Goal: Task Accomplishment & Management: Manage account settings

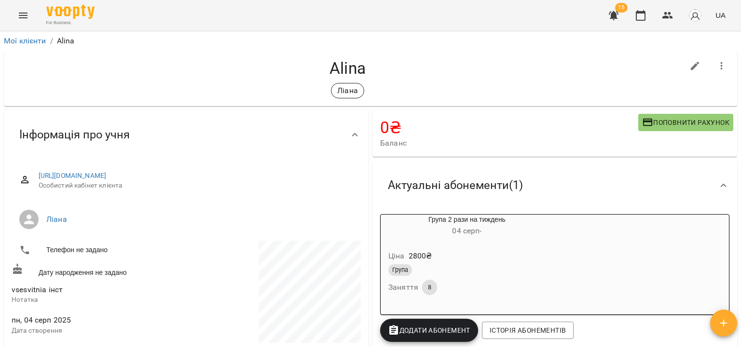
click at [622, 12] on span "15" at bounding box center [621, 8] width 13 height 10
click at [618, 13] on icon "button" at bounding box center [614, 15] width 10 height 9
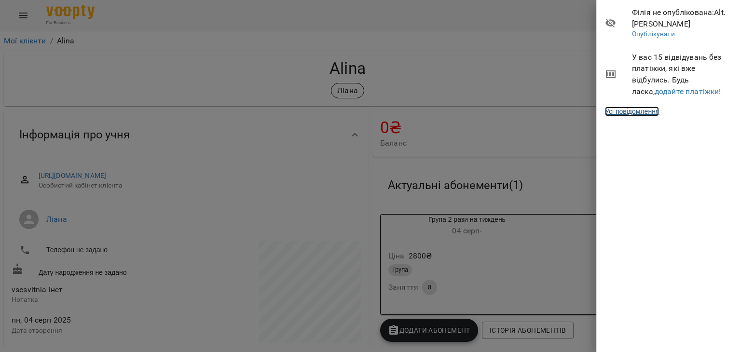
click at [640, 114] on link "Усі повідомлення" at bounding box center [632, 112] width 54 height 10
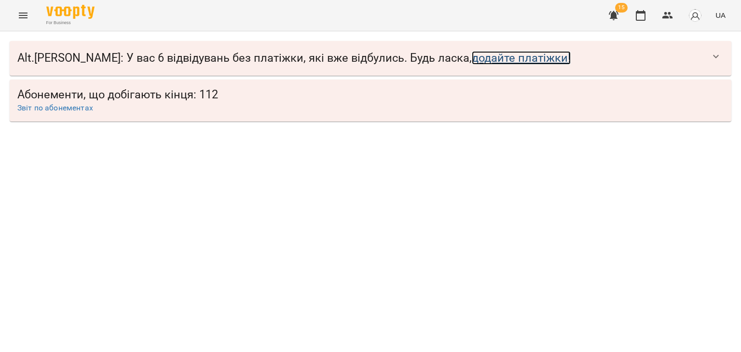
click at [472, 58] on link "додайте платіжки!" at bounding box center [521, 58] width 99 height 14
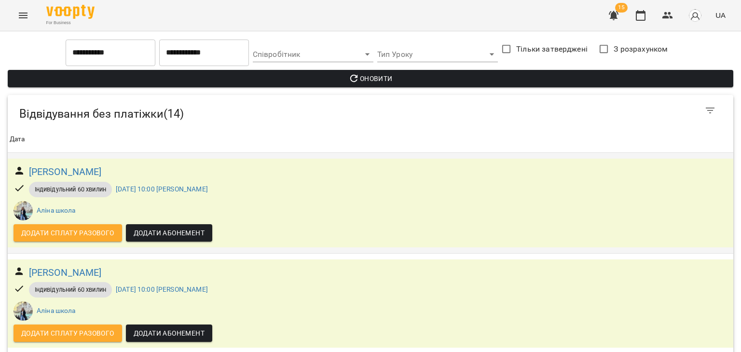
scroll to position [531, 0]
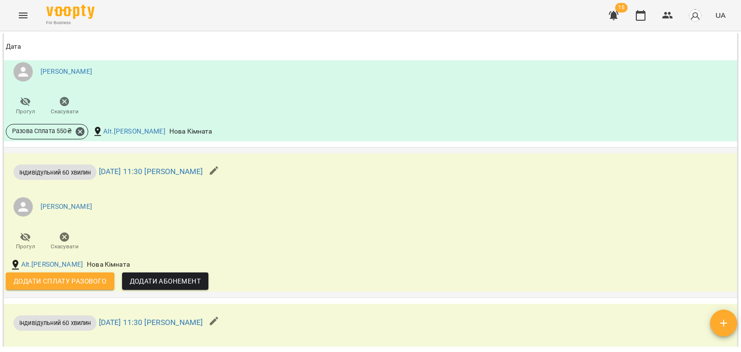
scroll to position [623, 0]
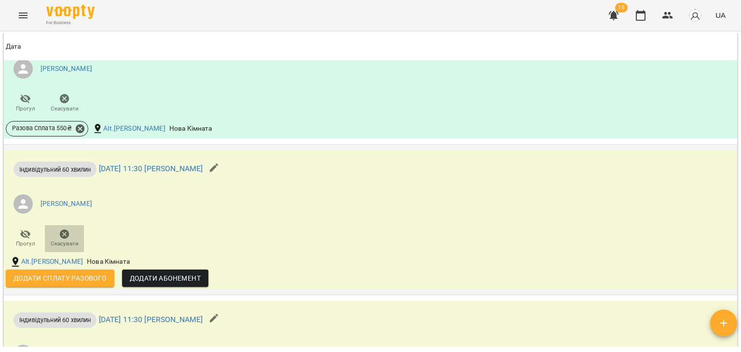
click at [67, 240] on span "Скасувати" at bounding box center [65, 244] width 28 height 8
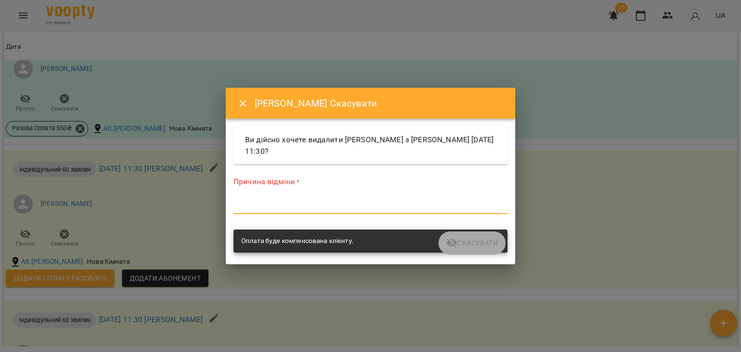
click at [339, 202] on textarea at bounding box center [371, 206] width 274 height 9
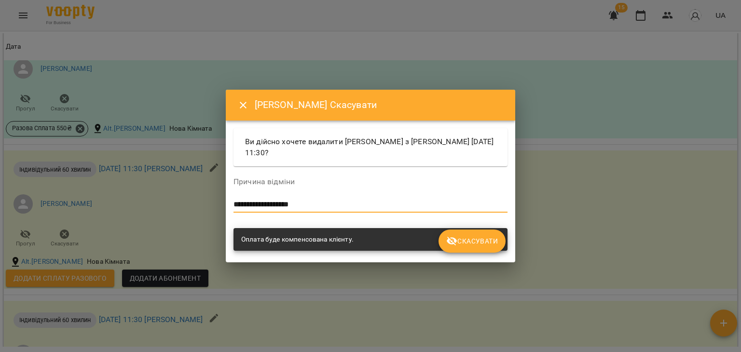
type textarea "**********"
click at [245, 110] on icon "Close" at bounding box center [243, 105] width 12 height 12
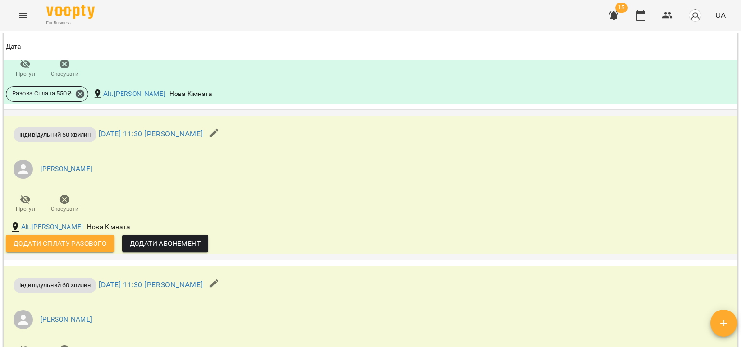
scroll to position [670, 0]
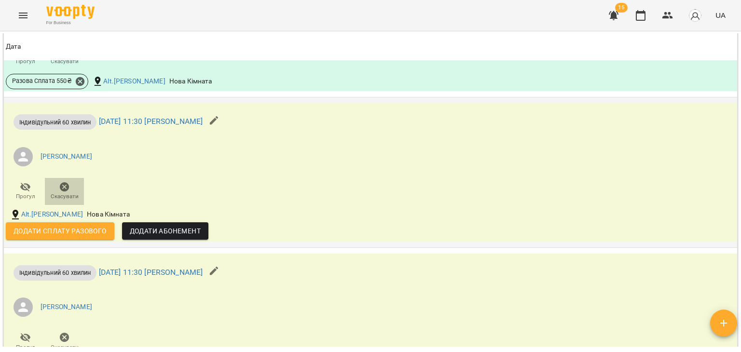
click at [64, 193] on span "Скасувати" at bounding box center [65, 197] width 28 height 8
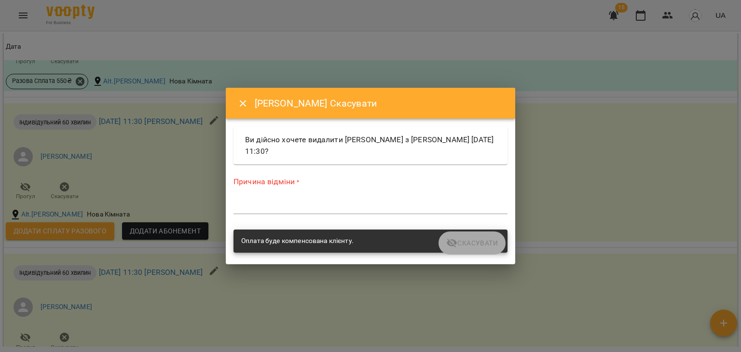
click at [291, 199] on div "*" at bounding box center [371, 206] width 274 height 15
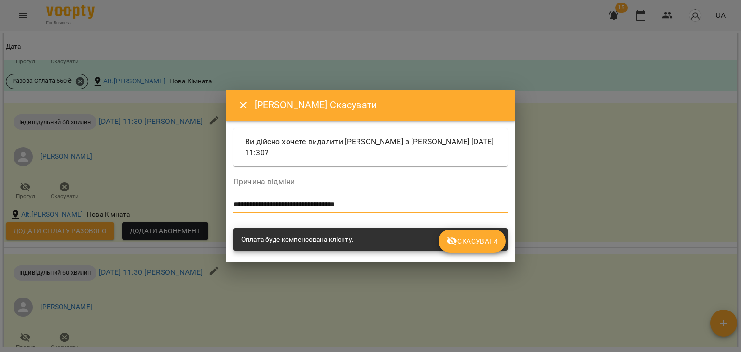
type textarea "**********"
click at [466, 239] on span "Скасувати" at bounding box center [472, 242] width 52 height 12
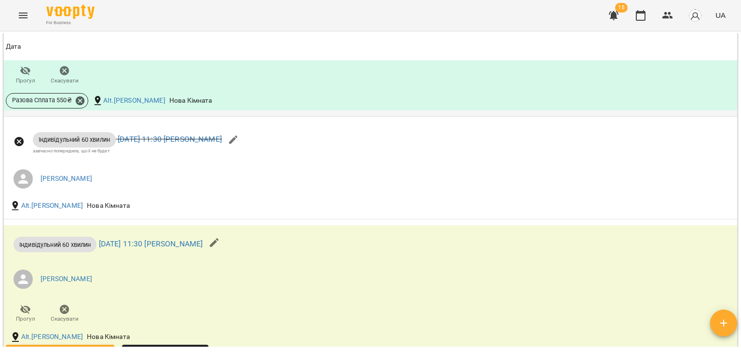
scroll to position [650, 0]
